Goal: Task Accomplishment & Management: Manage account settings

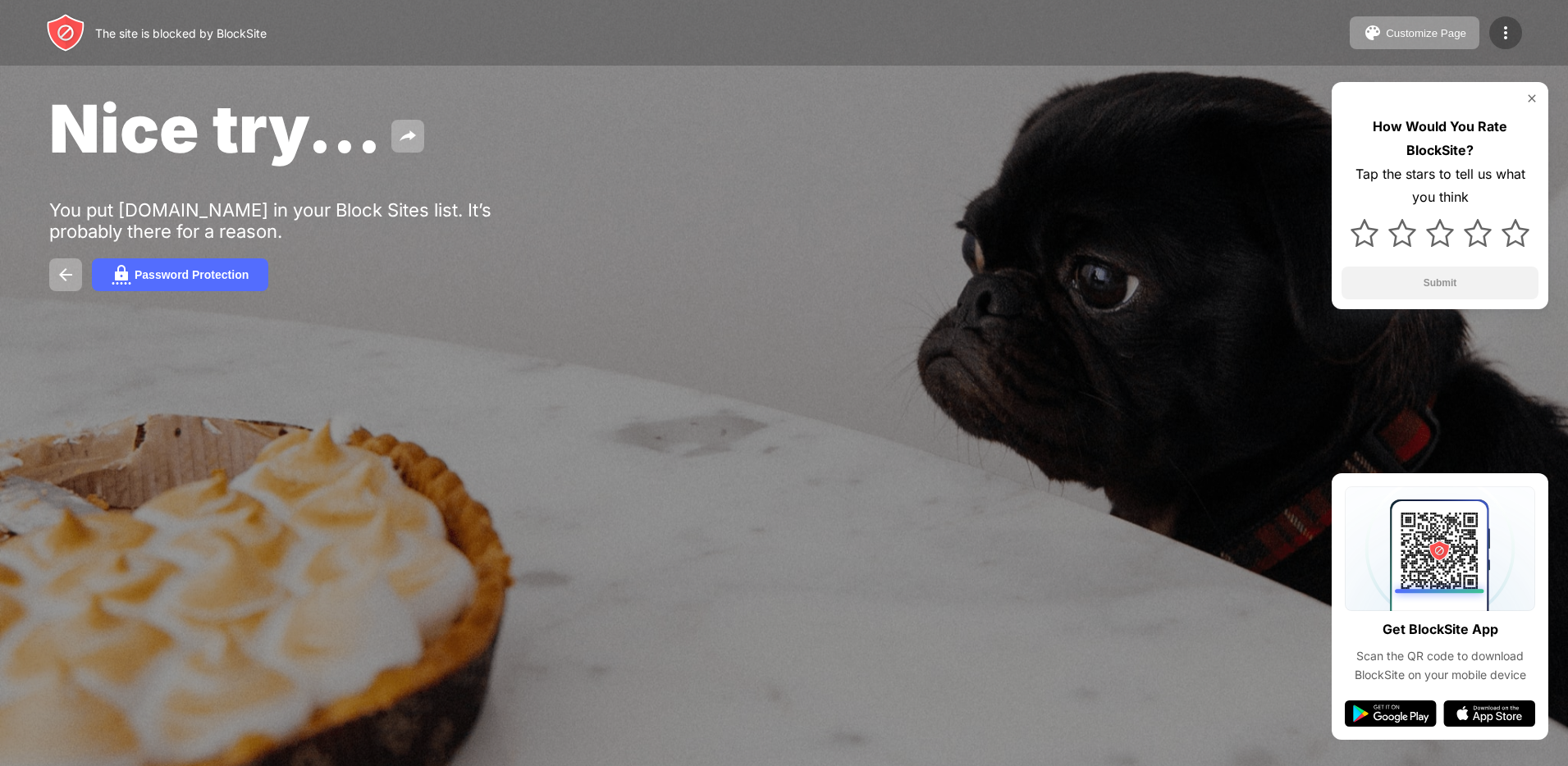
click at [1515, 28] on img at bounding box center [1505, 33] width 20 height 20
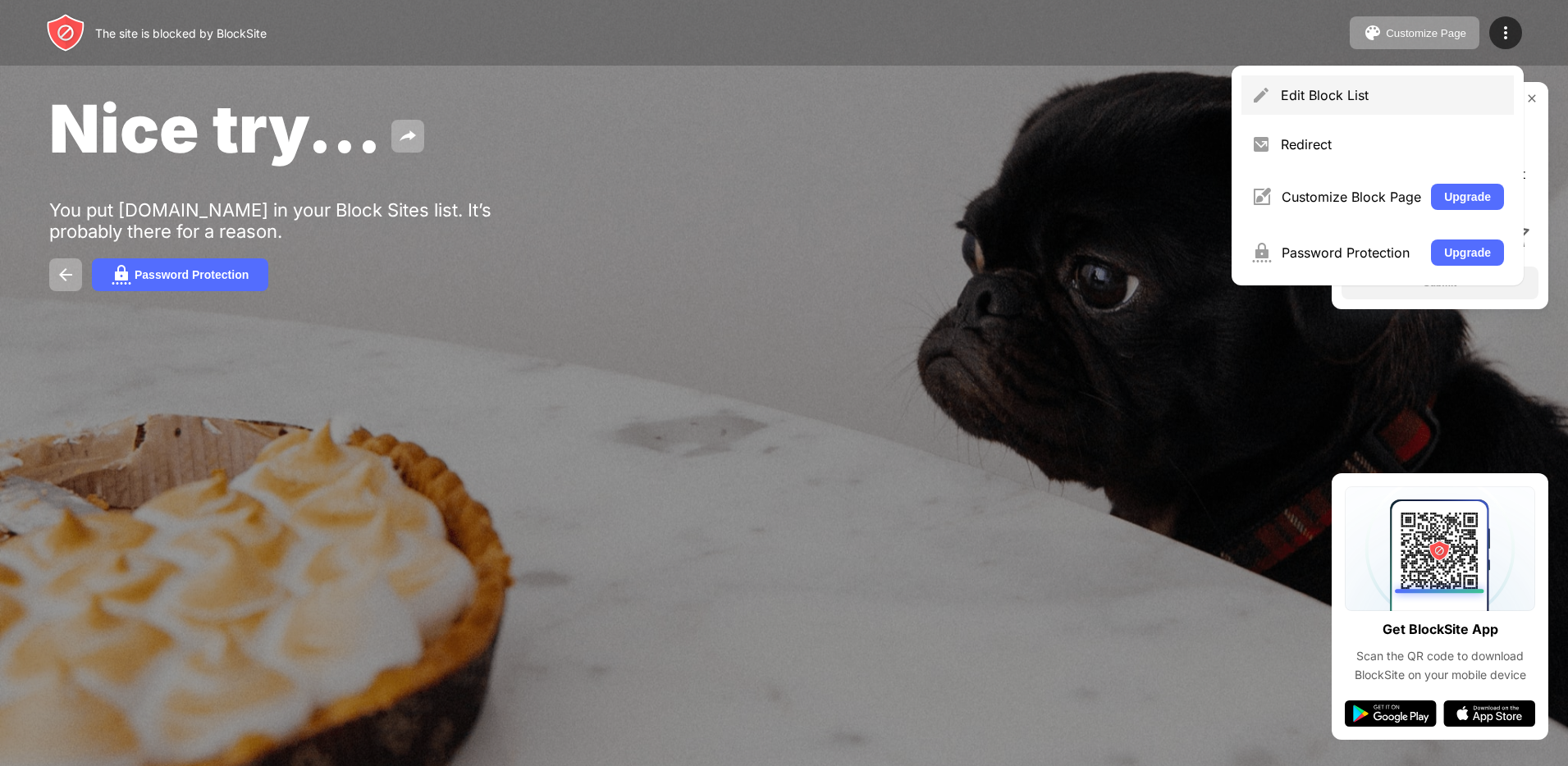
click at [1344, 89] on div "Edit Block List" at bounding box center [1393, 95] width 224 height 16
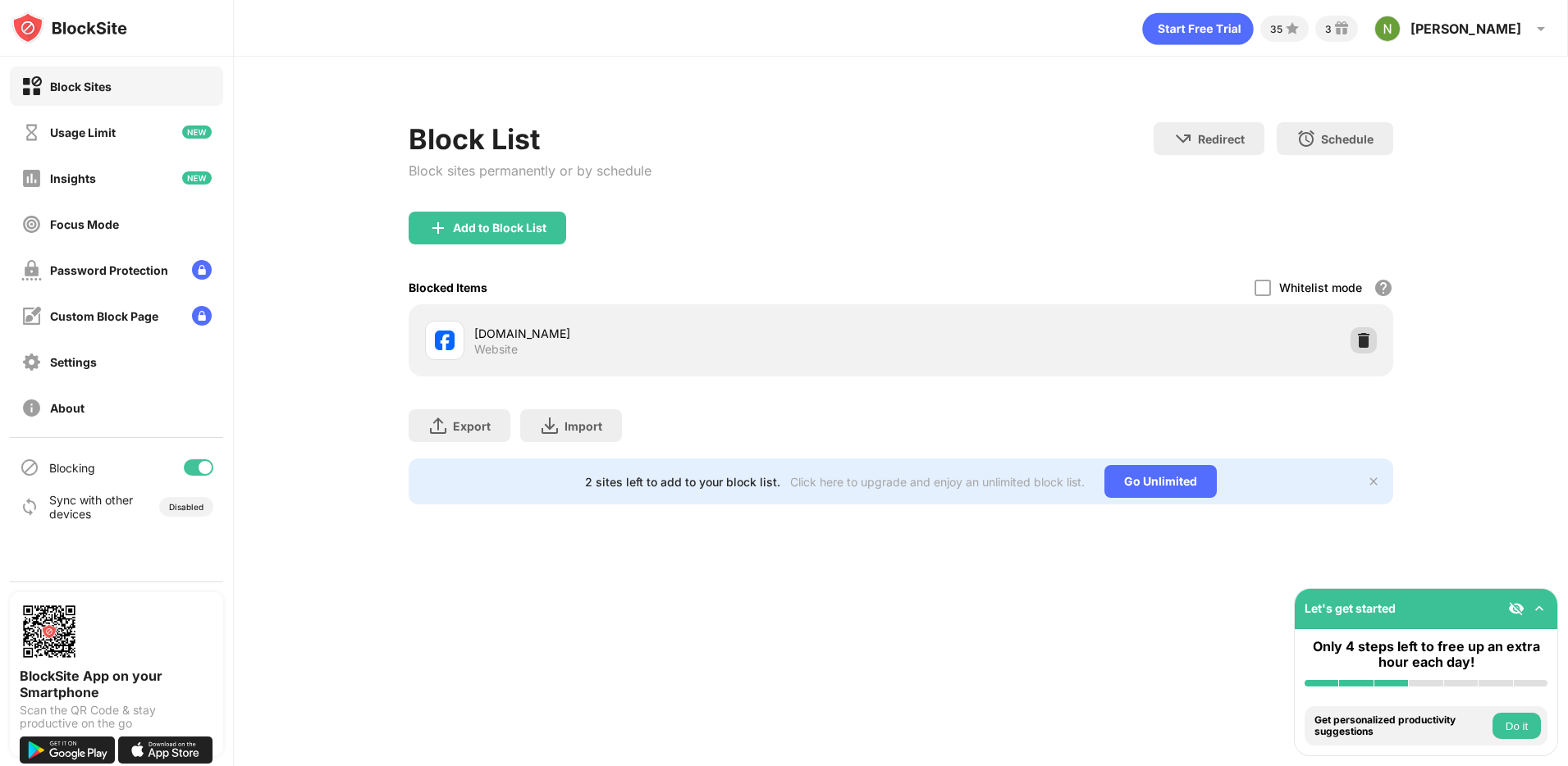
click at [1359, 351] on div at bounding box center [1363, 340] width 27 height 27
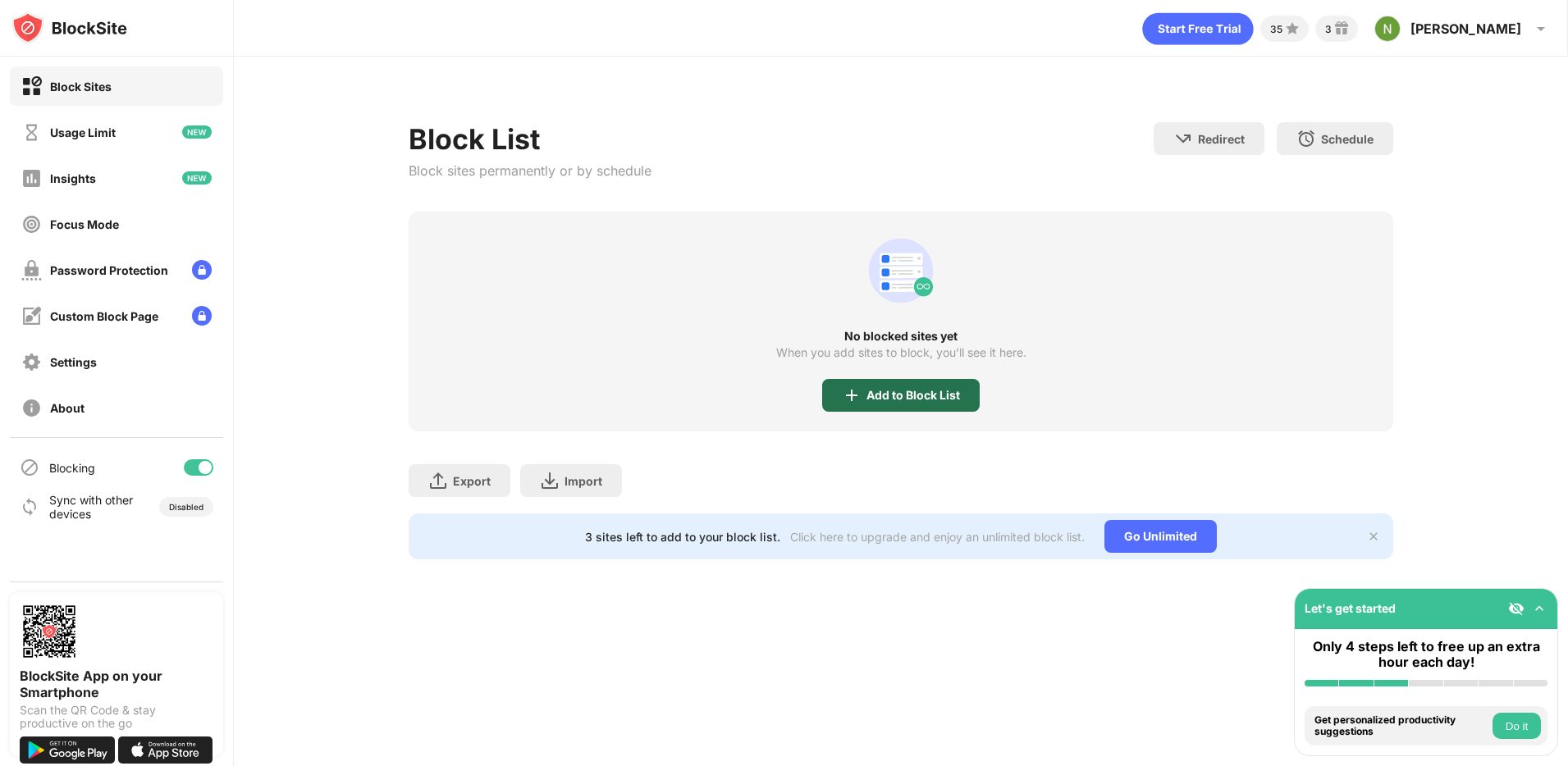
click at [901, 402] on div "Add to Block List" at bounding box center [900, 395] width 157 height 33
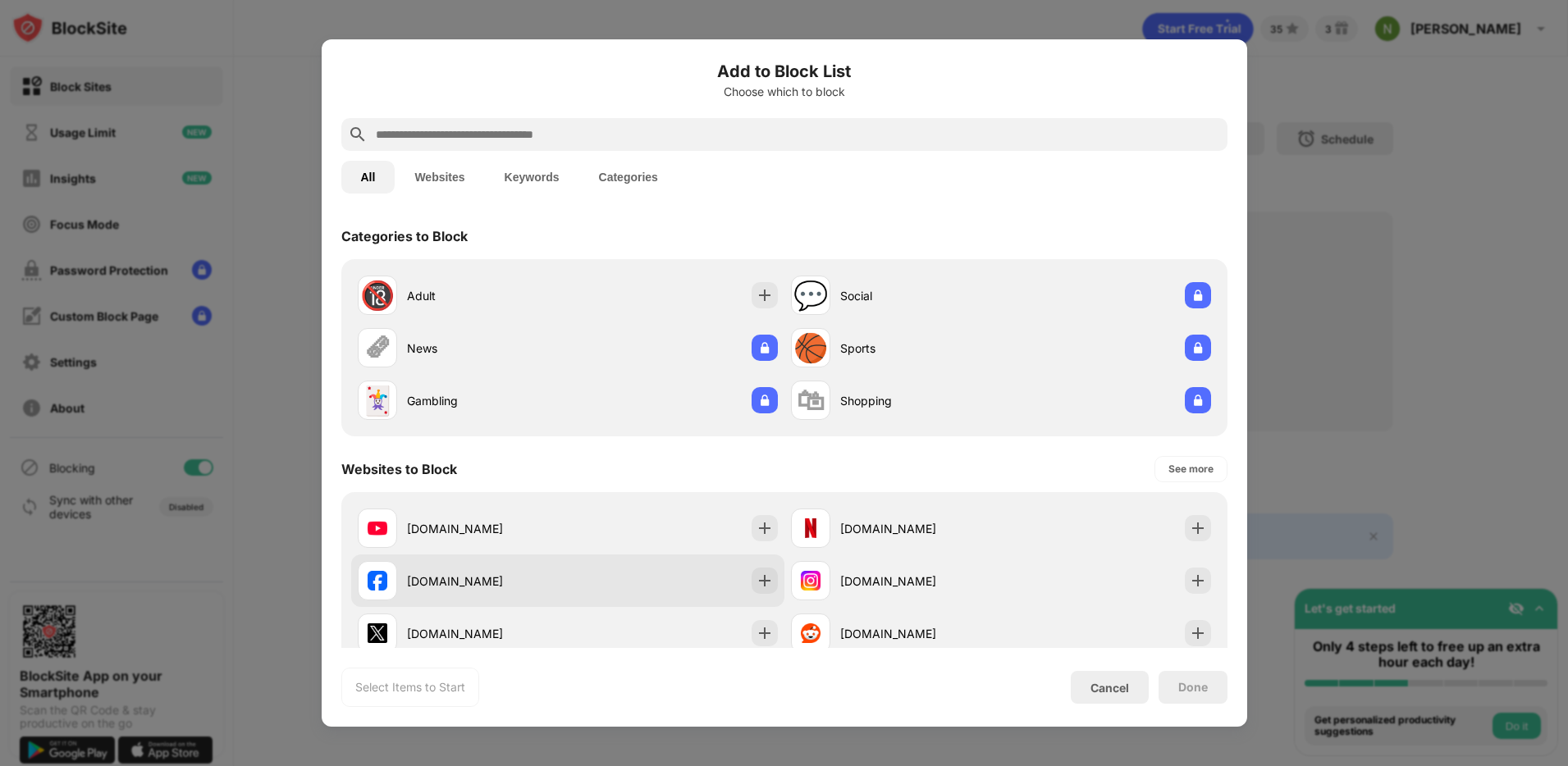
click at [436, 577] on div "[DOMAIN_NAME]" at bounding box center [487, 581] width 161 height 17
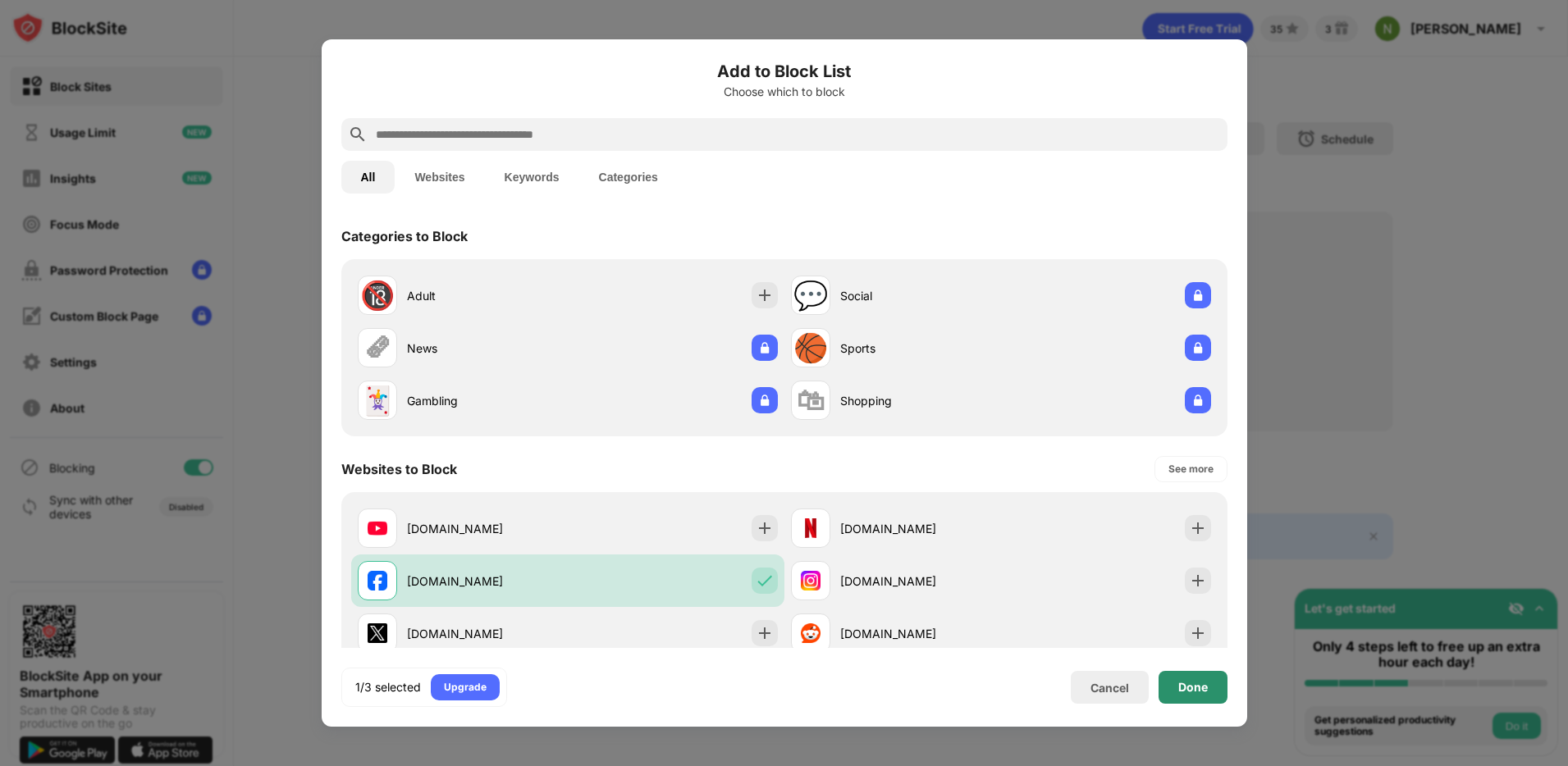
click at [1192, 690] on div "Done" at bounding box center [1192, 687] width 29 height 13
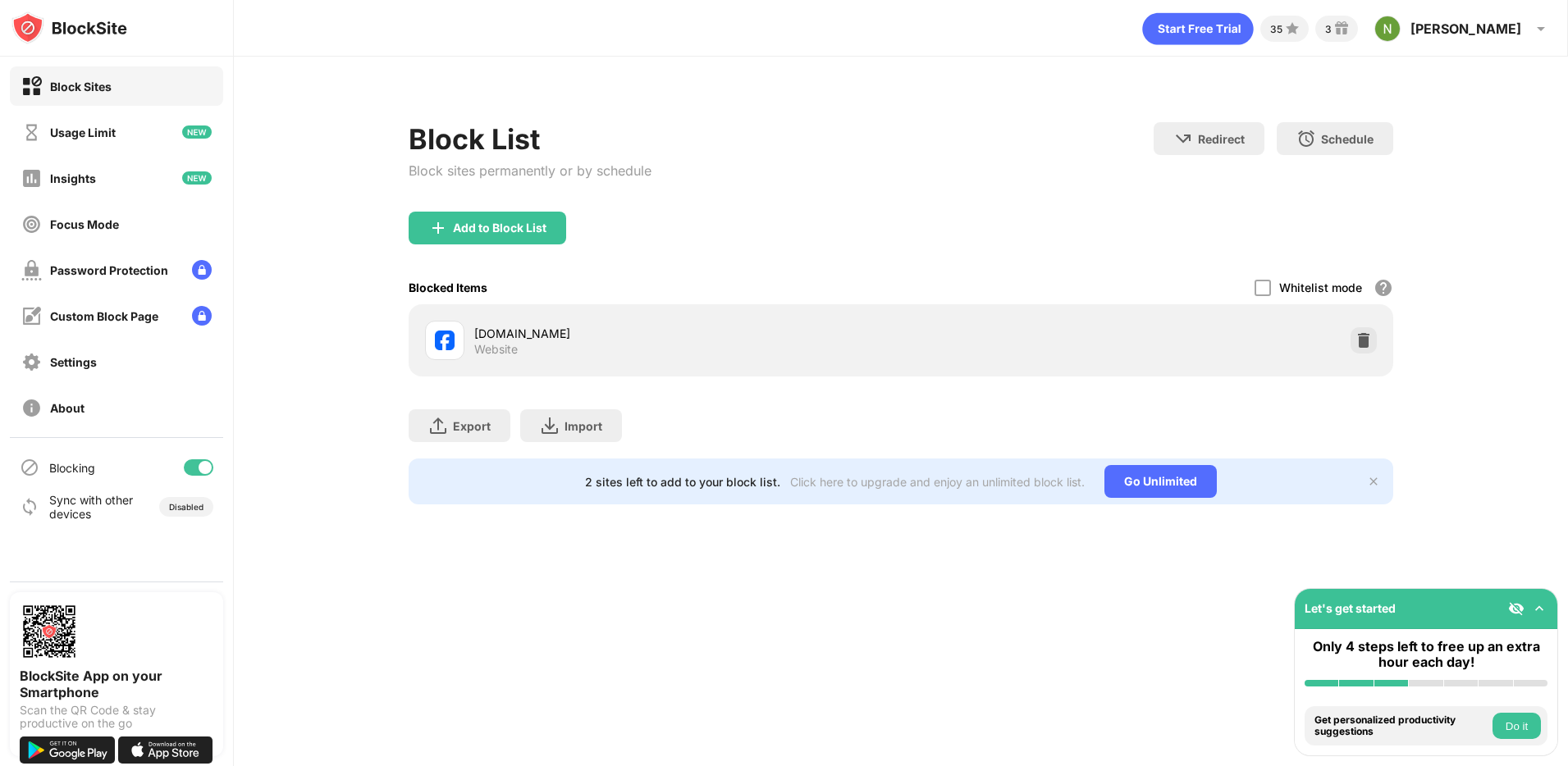
click at [1483, 439] on div "Block List Block sites permanently or by schedule Redirect Choose a site to be …" at bounding box center [901, 303] width 1334 height 493
